Goal: Task Accomplishment & Management: Manage account settings

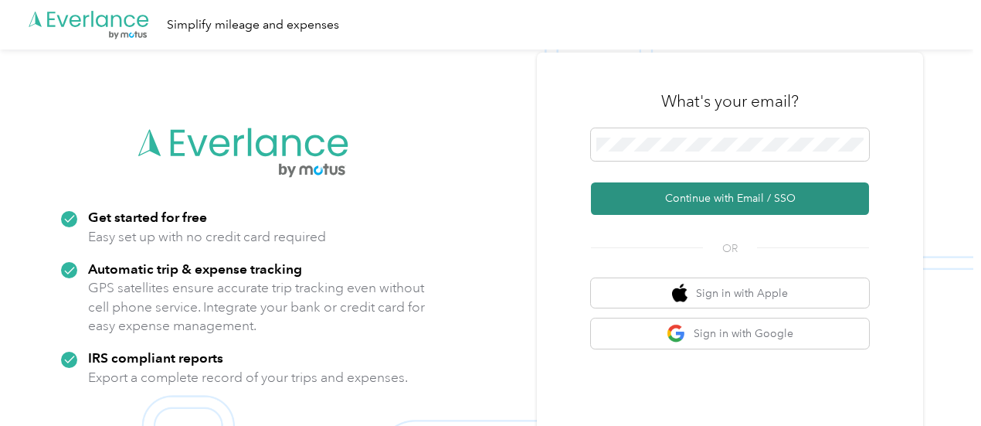
click at [613, 187] on button "Continue with Email / SSO" at bounding box center [730, 198] width 278 height 32
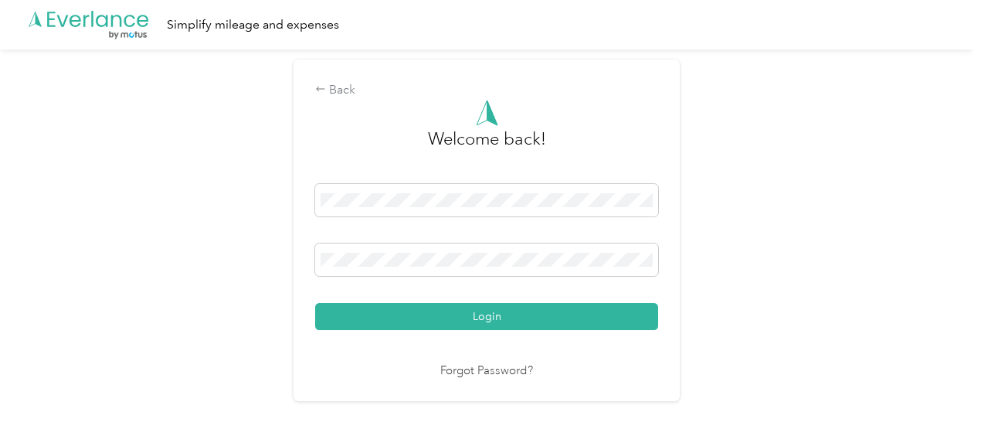
click at [315, 303] on button "Login" at bounding box center [486, 316] width 343 height 27
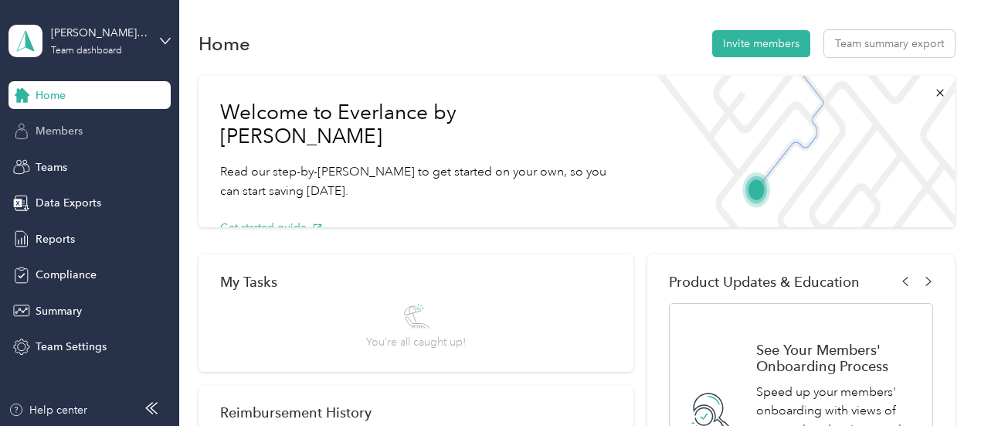
click at [90, 138] on div "Members" at bounding box center [89, 131] width 162 height 28
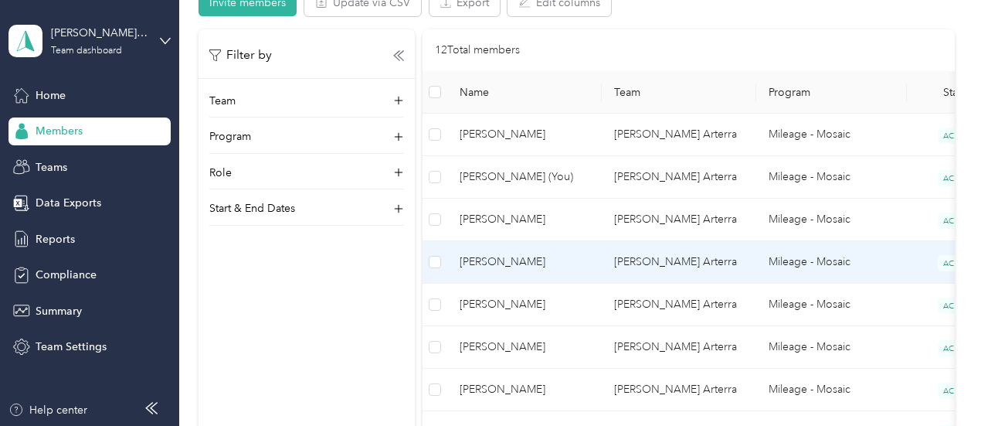
scroll to position [738, 0]
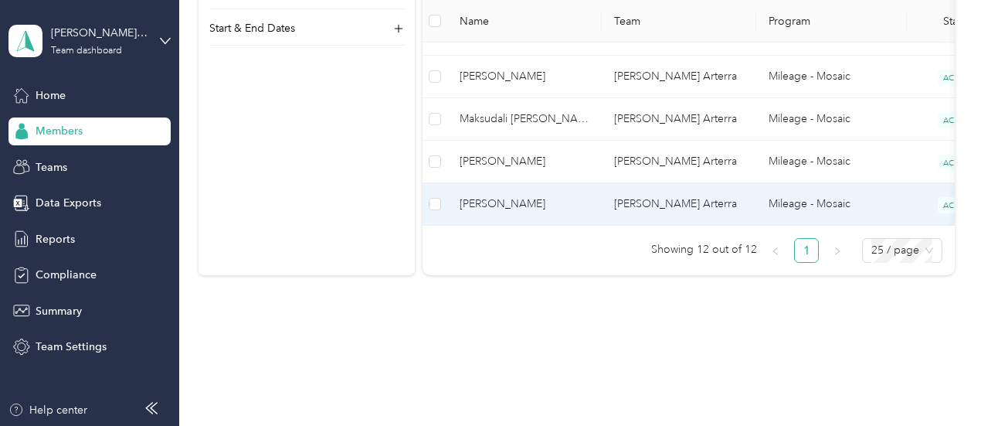
click at [536, 209] on td "[PERSON_NAME]" at bounding box center [524, 204] width 154 height 42
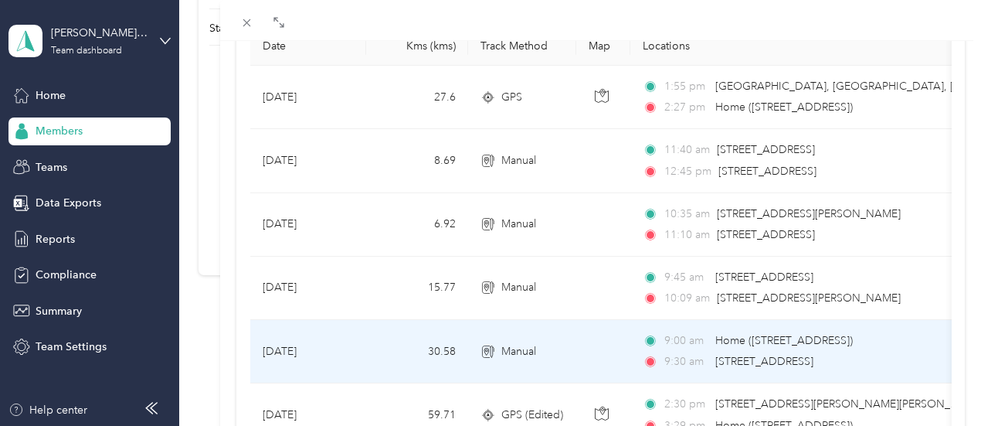
scroll to position [189, 0]
